Goal: Task Accomplishment & Management: Manage account settings

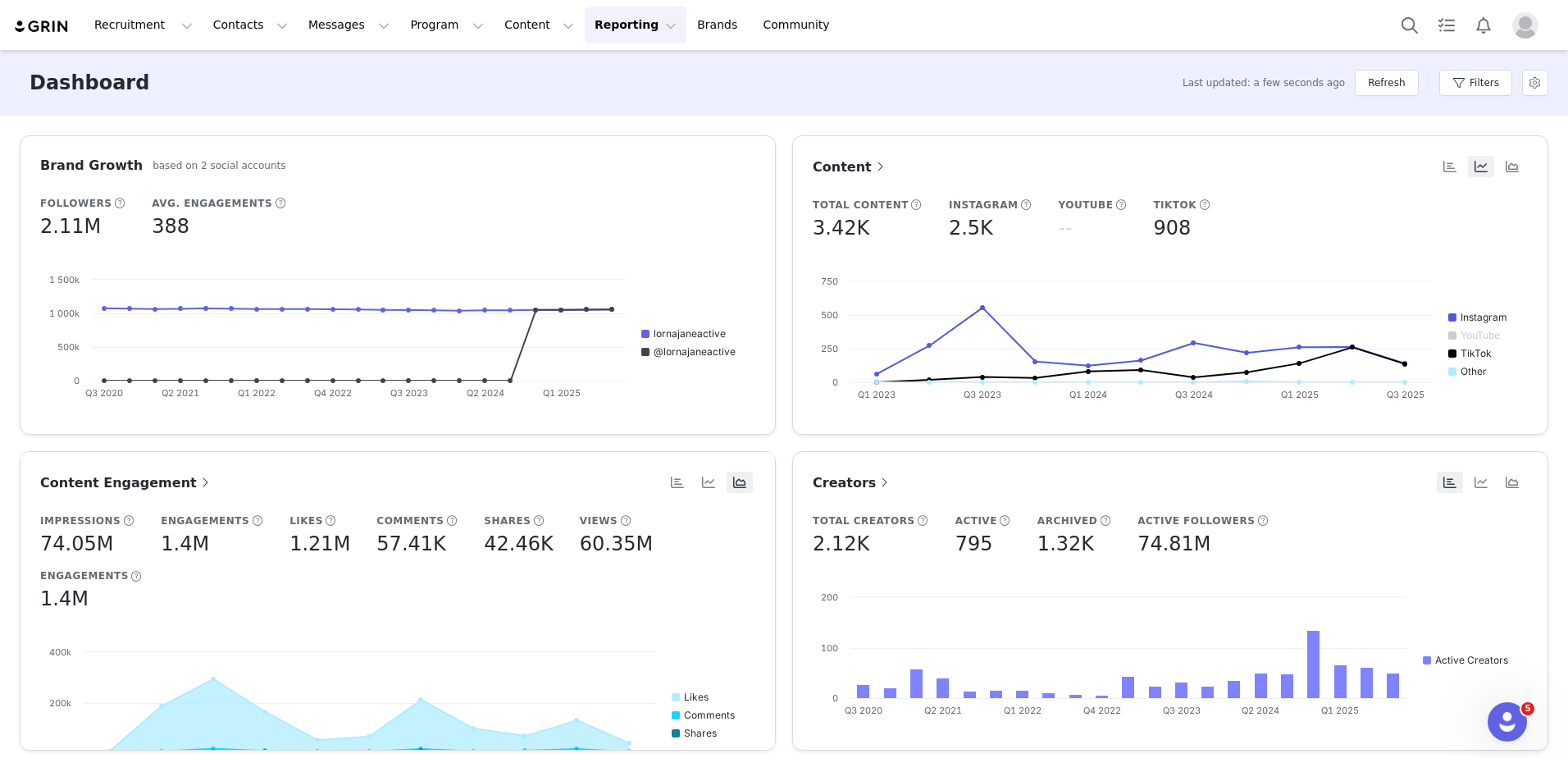
click at [1515, 25] on img "Profile" at bounding box center [1525, 25] width 26 height 26
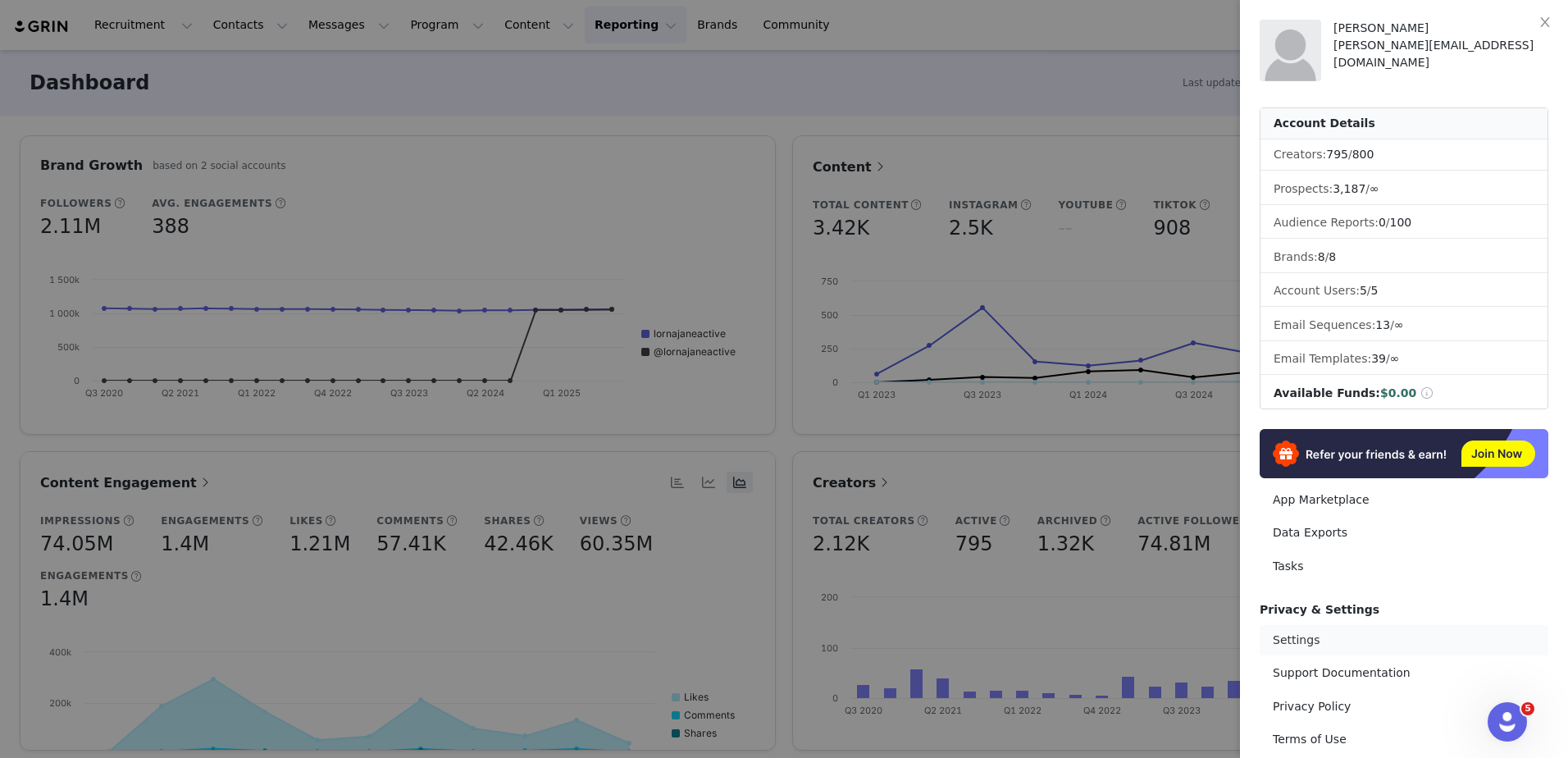
scroll to position [72, 0]
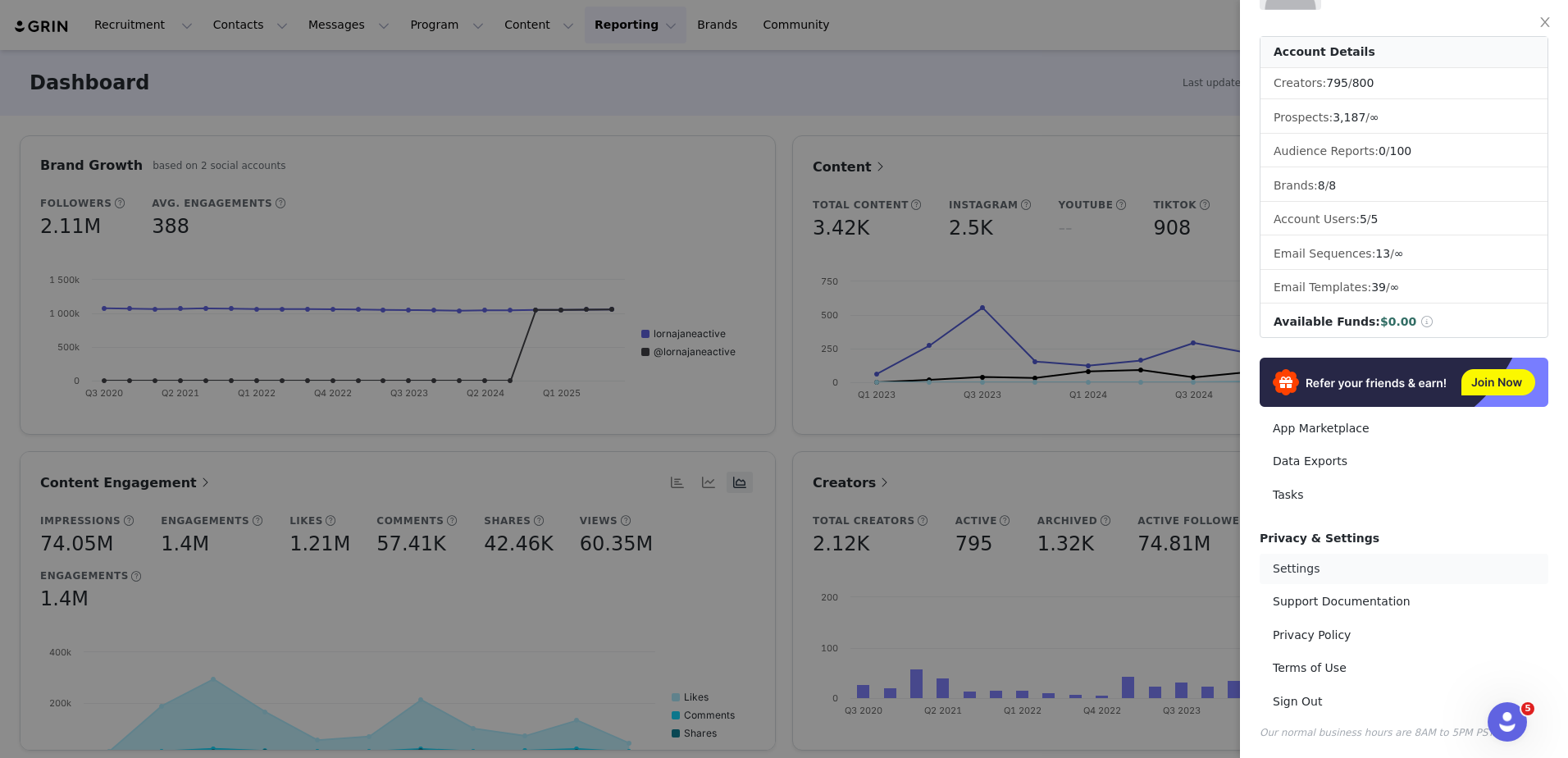
click at [1354, 559] on link "Settings" at bounding box center [1403, 568] width 288 height 30
select select "UTC"
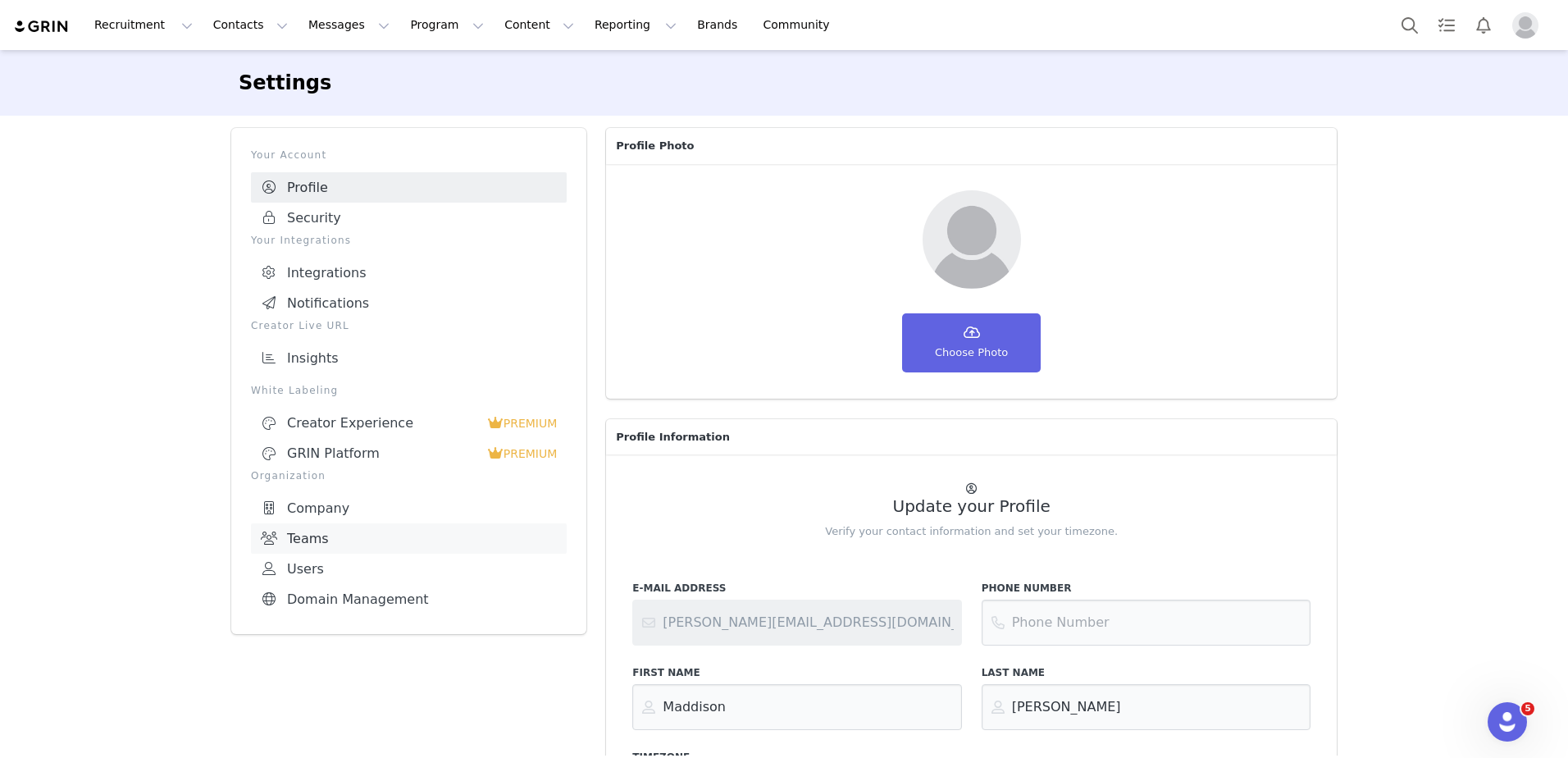
click at [358, 529] on link "Teams" at bounding box center [408, 538] width 316 height 30
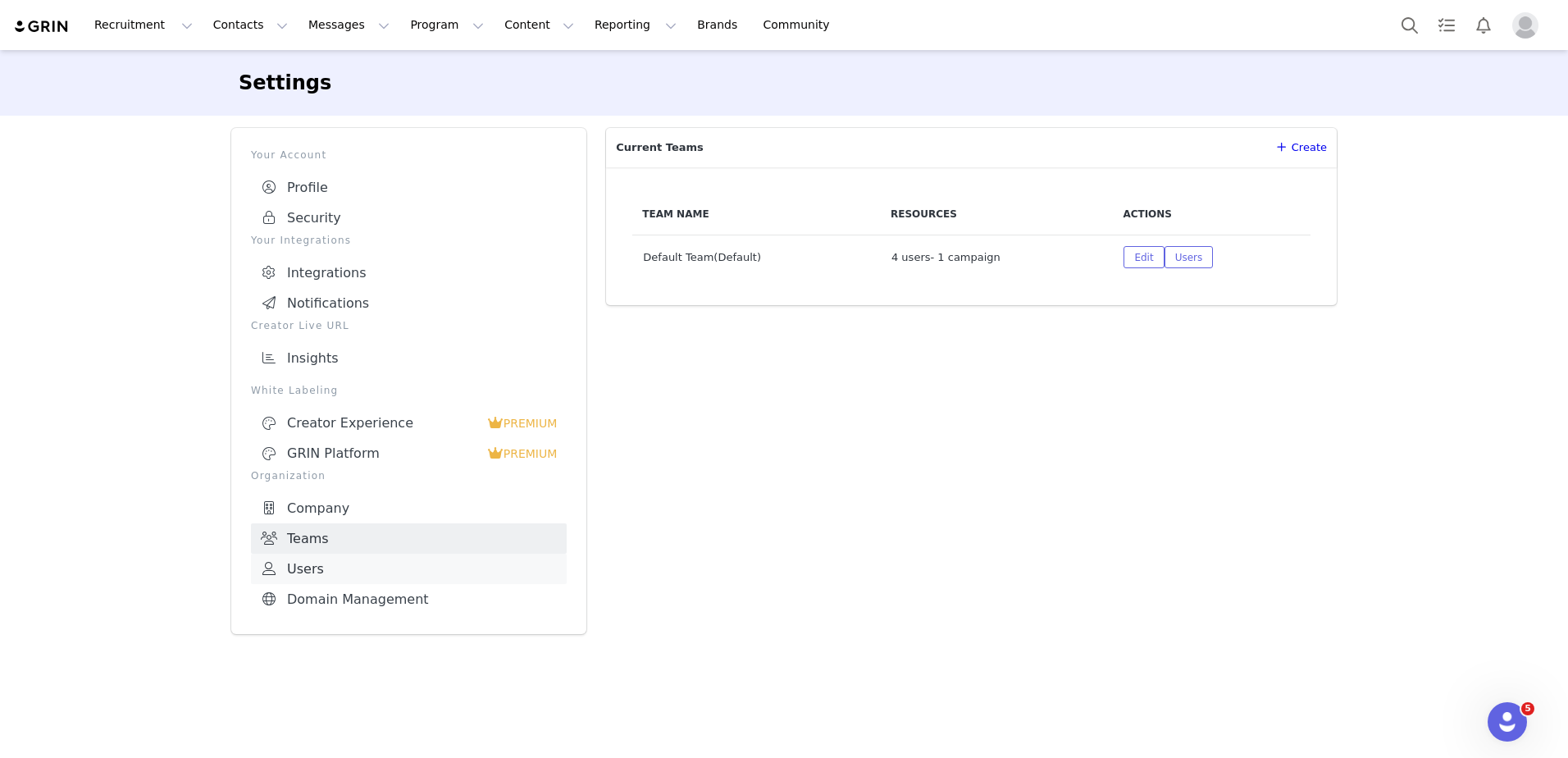
click at [353, 566] on link "Users" at bounding box center [408, 568] width 316 height 30
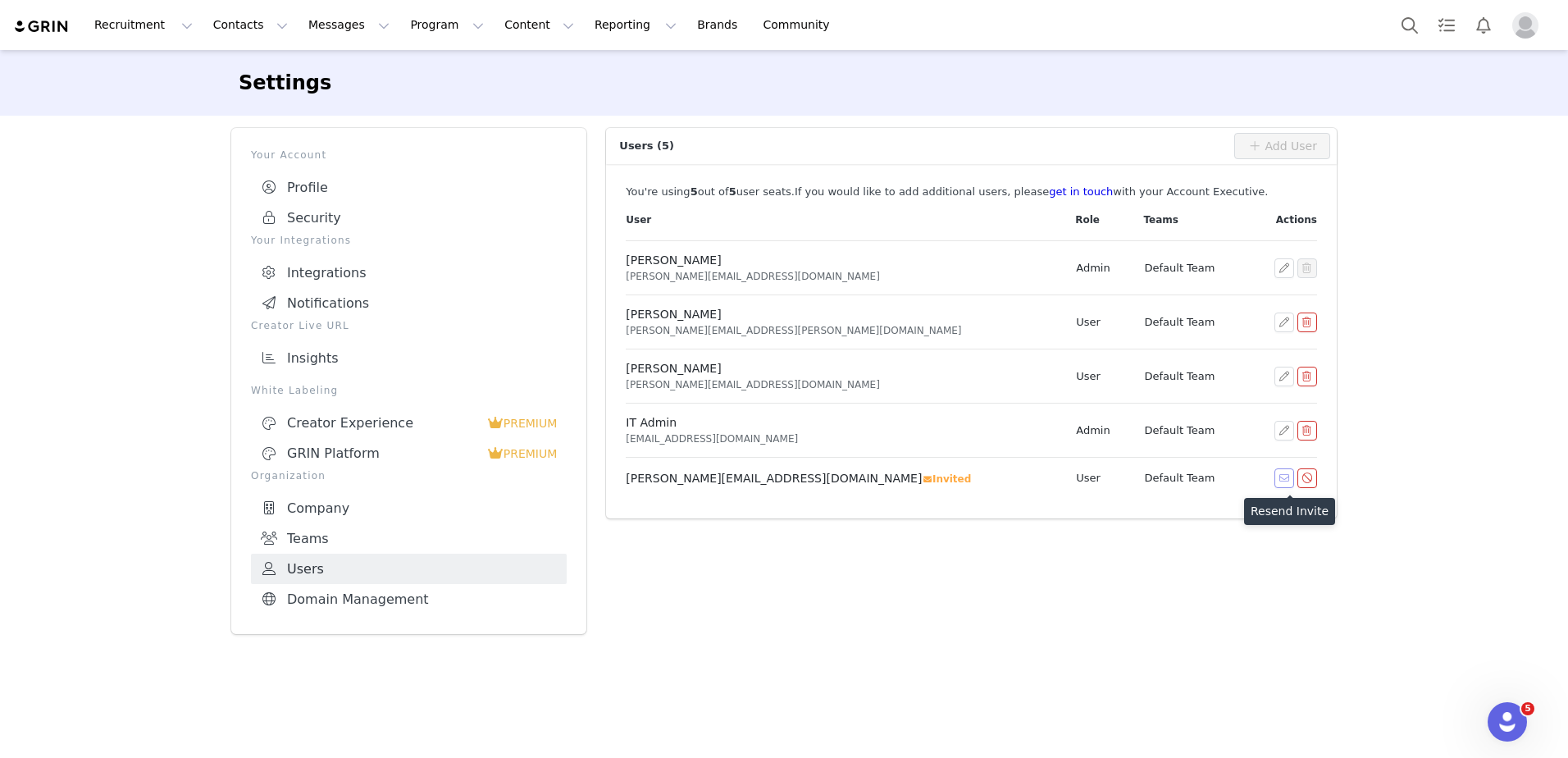
click at [1282, 477] on button "button" at bounding box center [1283, 478] width 20 height 20
